Goal: Transaction & Acquisition: Purchase product/service

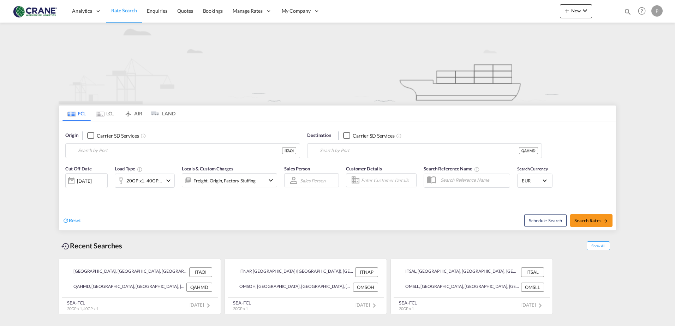
type input "[GEOGRAPHIC_DATA], [GEOGRAPHIC_DATA]"
type input "Hamad, QAHMD"
click at [294, 151] on button "Clear Input" at bounding box center [292, 150] width 11 height 11
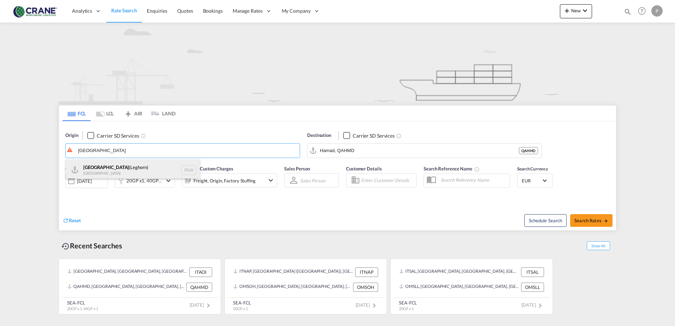
click at [104, 166] on div "[GEOGRAPHIC_DATA] ([GEOGRAPHIC_DATA]) [GEOGRAPHIC_DATA] ITLIV" at bounding box center [133, 169] width 134 height 21
type input "[GEOGRAPHIC_DATA] (Leghorn), ITLIV"
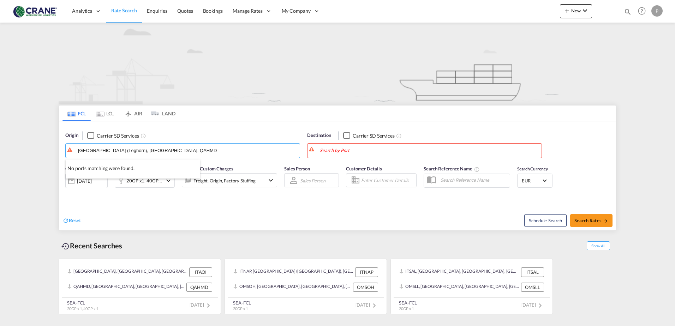
type input "[GEOGRAPHIC_DATA] (Leghorn), [GEOGRAPHIC_DATA], QAHMD"
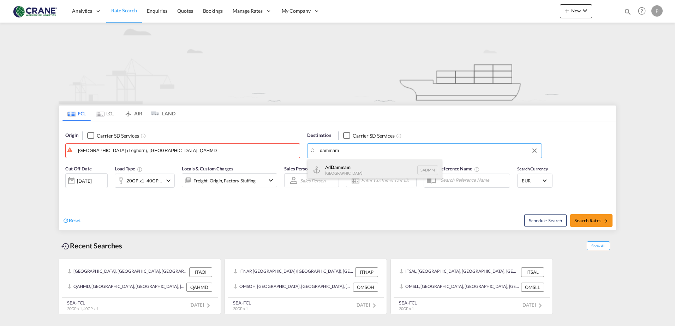
click at [373, 162] on div "Ad Dammam [GEOGRAPHIC_DATA] [GEOGRAPHIC_DATA]" at bounding box center [374, 169] width 134 height 21
type input "Ad Dammam, SADMM"
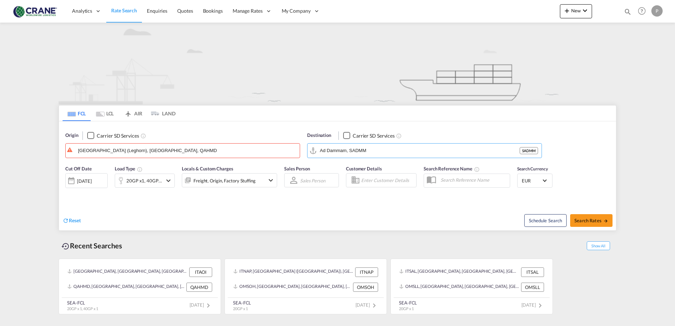
click at [88, 137] on div "Checkbox No Ink" at bounding box center [90, 135] width 7 height 7
click at [74, 218] on span "Reset" at bounding box center [75, 220] width 12 height 6
click at [324, 146] on body "Analytics Reports Dashboard Rate Search Enquiries Quotes Bookings" at bounding box center [337, 163] width 675 height 326
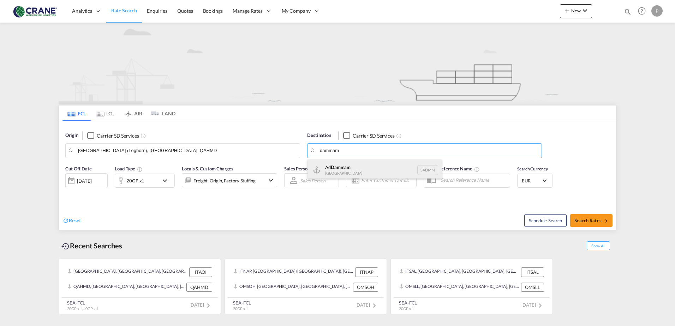
click at [325, 164] on div "Ad Dammam [GEOGRAPHIC_DATA] [GEOGRAPHIC_DATA]" at bounding box center [374, 169] width 134 height 21
type input "Ad Dammam, SADMM"
click at [134, 183] on div "20GP x1" at bounding box center [135, 181] width 18 height 10
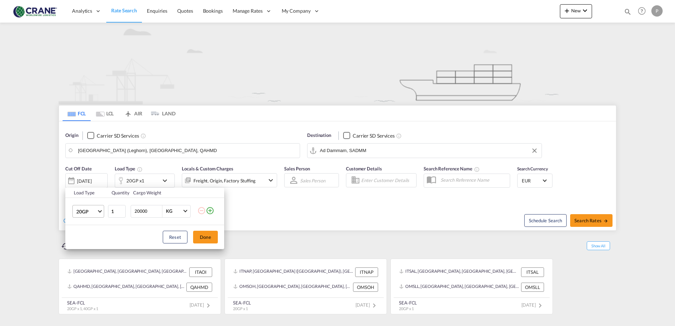
click at [91, 209] on span "20GP" at bounding box center [86, 211] width 20 height 7
click at [92, 230] on md-option "40GP" at bounding box center [95, 228] width 48 height 17
click at [199, 239] on button "Done" at bounding box center [205, 237] width 25 height 13
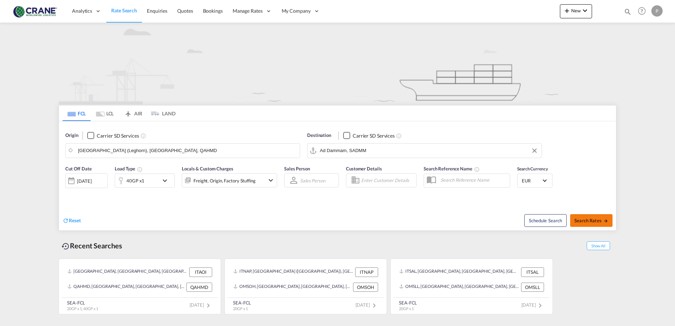
click at [591, 218] on span "Search Rates" at bounding box center [591, 221] width 34 height 6
click at [125, 7] on link "Rate Search" at bounding box center [124, 11] width 36 height 23
click at [123, 10] on span "Rate Search" at bounding box center [124, 10] width 26 height 6
click at [577, 219] on span "Search Rates" at bounding box center [591, 221] width 34 height 6
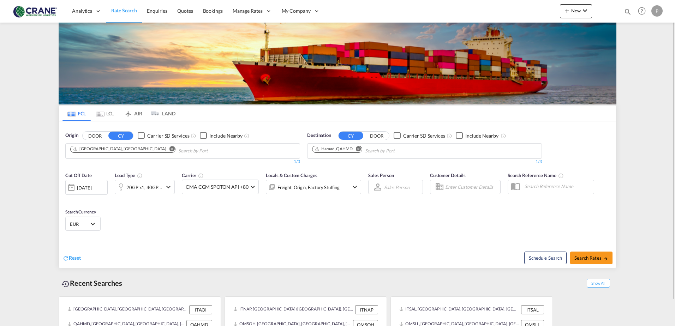
click at [169, 150] on md-icon "Remove" at bounding box center [171, 148] width 5 height 5
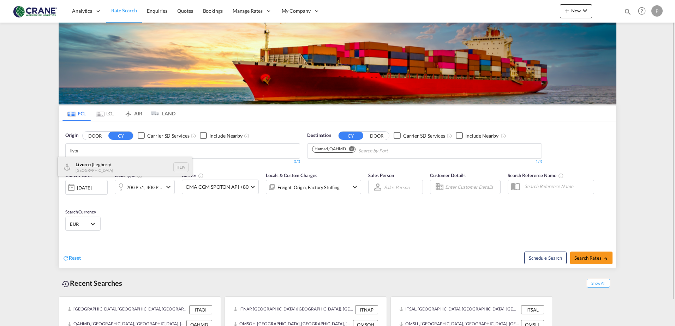
type input "livor"
click at [103, 166] on div "Livor no (Leghorn) Italy ITLIV" at bounding box center [125, 167] width 134 height 21
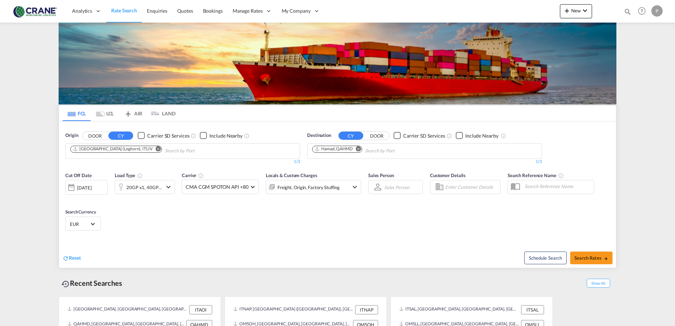
click at [358, 150] on md-icon "Remove" at bounding box center [358, 148] width 5 height 5
type input "dammam"
click at [366, 169] on div "Ad Dammam [GEOGRAPHIC_DATA] [GEOGRAPHIC_DATA]" at bounding box center [367, 167] width 134 height 21
click at [201, 186] on span "CMA CGM SPOTON API +80" at bounding box center [217, 186] width 63 height 7
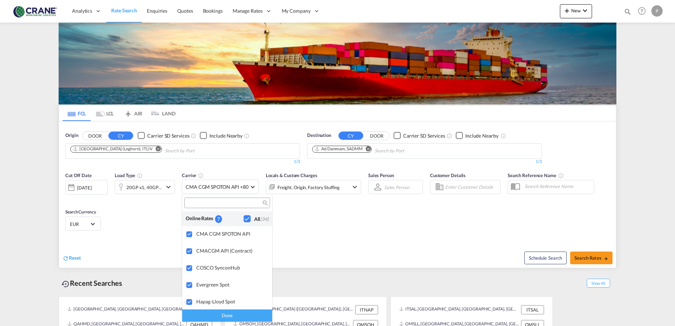
click at [243, 217] on div "Checkbox No Ink" at bounding box center [246, 218] width 7 height 7
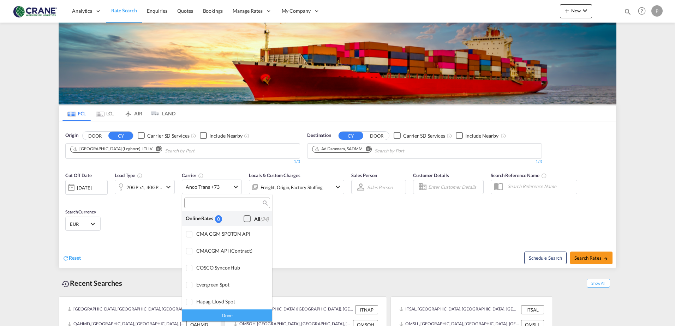
click at [243, 218] on div "Checkbox No Ink" at bounding box center [246, 218] width 7 height 7
click at [594, 255] on md-backdrop at bounding box center [337, 163] width 675 height 326
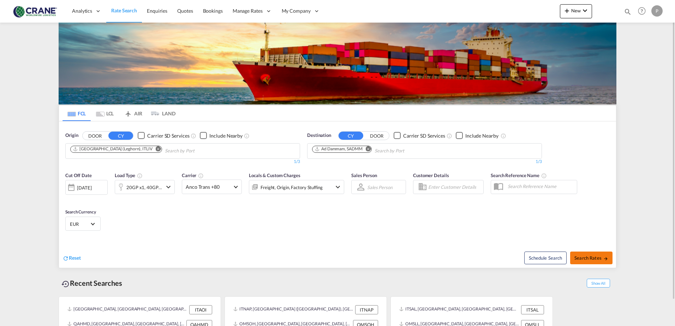
click at [592, 258] on span "Search Rates" at bounding box center [591, 258] width 34 height 6
type input "ITLIV to SADMM / 18 Aug 2025"
